Goal: Task Accomplishment & Management: Manage account settings

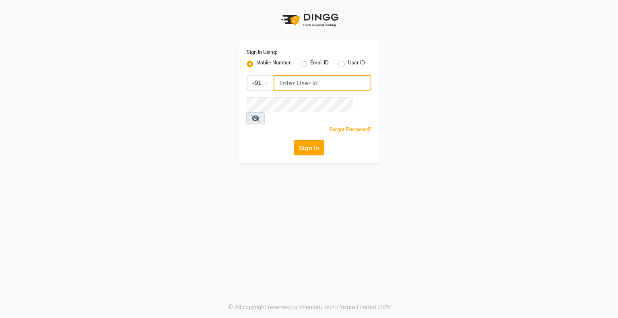
type input "9146152333"
click at [317, 141] on button "Sign In" at bounding box center [309, 147] width 31 height 15
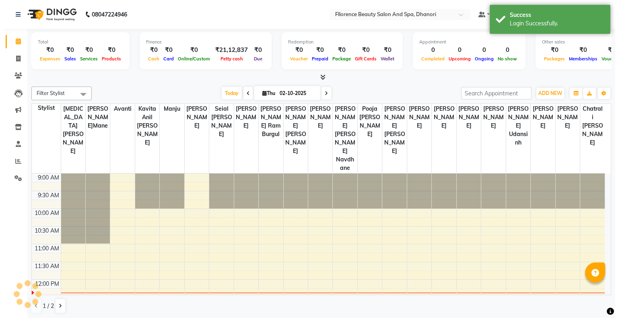
scroll to position [106, 0]
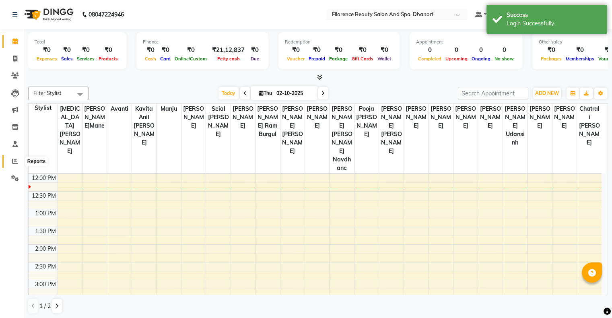
click at [13, 161] on icon at bounding box center [15, 161] width 6 height 6
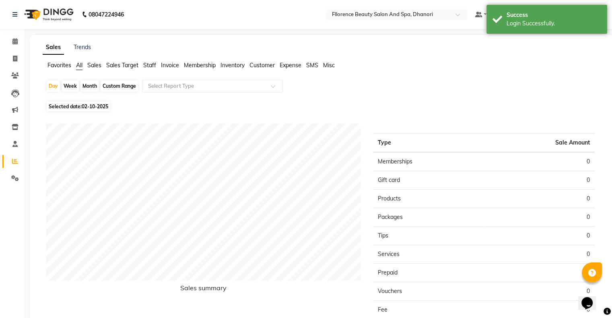
click at [92, 87] on div "Month" at bounding box center [89, 85] width 19 height 11
select select "10"
select select "2025"
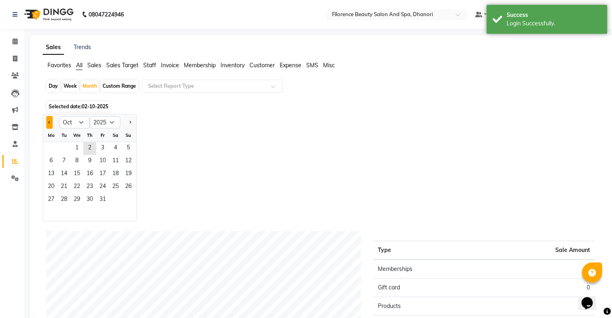
click at [51, 123] on button "Previous month" at bounding box center [49, 122] width 6 height 13
select select "9"
click at [52, 145] on span "1" at bounding box center [51, 148] width 13 height 13
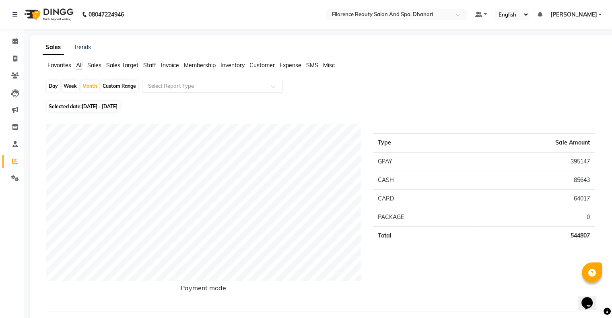
click at [219, 91] on div "Select Report Type" at bounding box center [212, 86] width 141 height 13
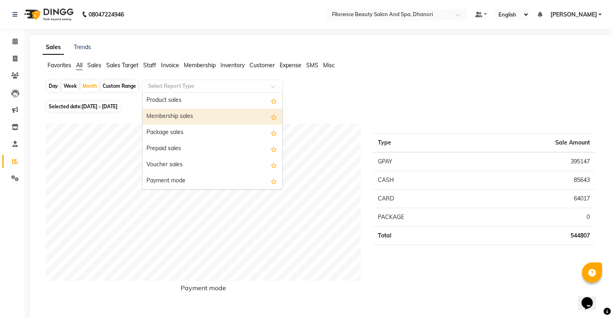
scroll to position [80, 0]
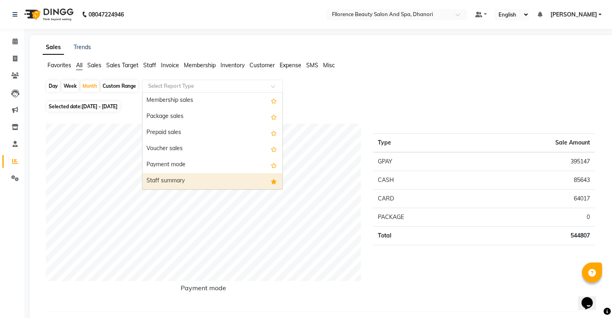
click at [203, 177] on div "Staff summary" at bounding box center [212, 181] width 140 height 16
select select "csv"
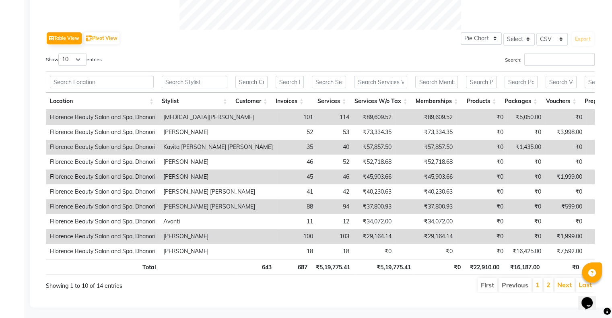
scroll to position [394, 0]
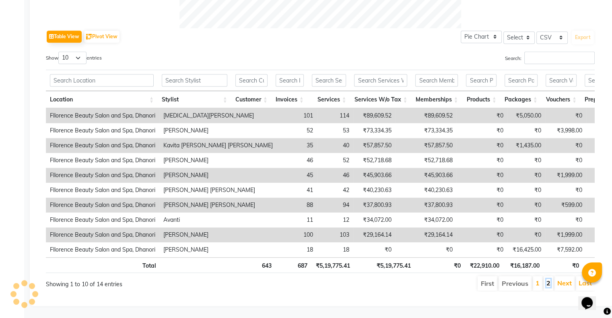
click at [549, 279] on link "2" at bounding box center [548, 283] width 4 height 8
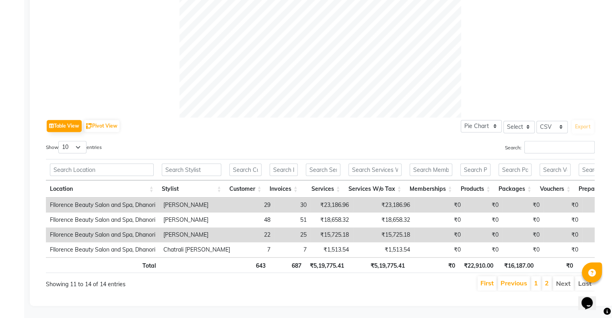
scroll to position [305, 0]
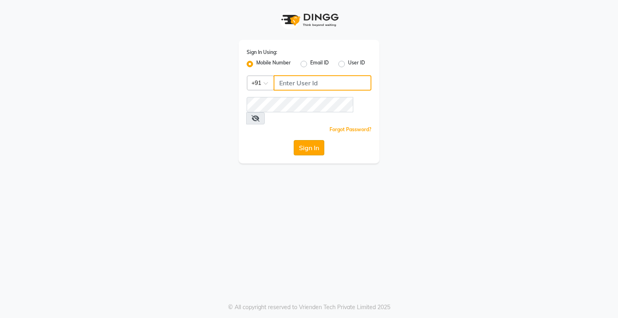
type input "9146152333"
click at [312, 142] on button "Sign In" at bounding box center [309, 147] width 31 height 15
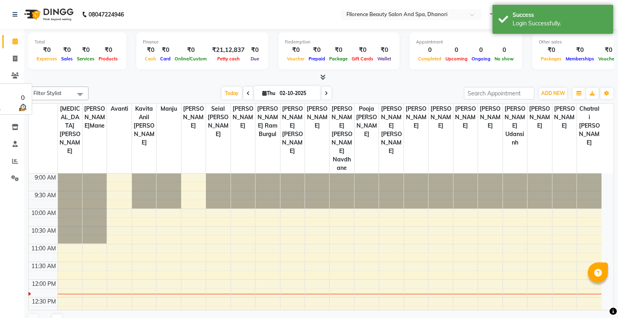
select select "en"
